Goal: Find specific page/section: Find specific page/section

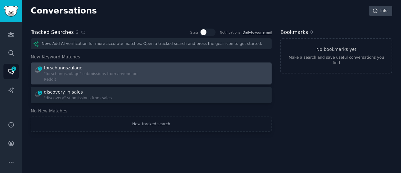
click at [108, 71] on div "forschungszulage" at bounding box center [95, 68] width 103 height 7
